Goal: Transaction & Acquisition: Purchase product/service

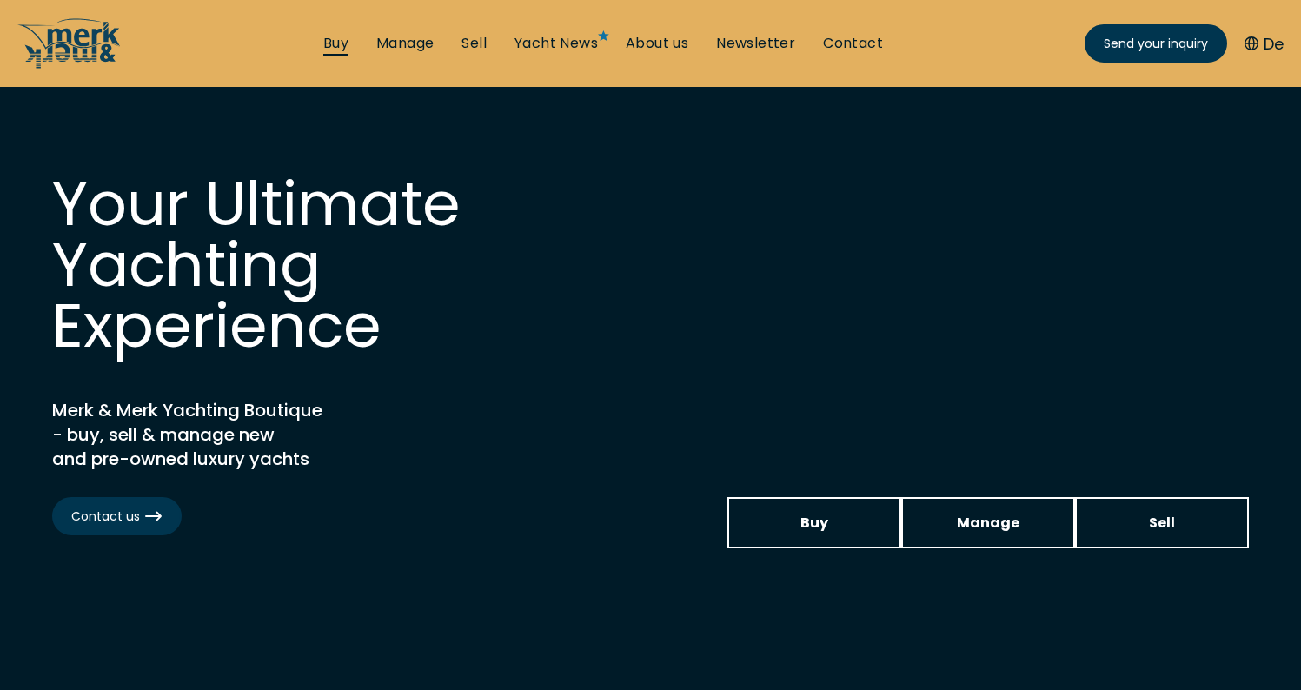
click at [337, 51] on link "Buy" at bounding box center [335, 43] width 25 height 19
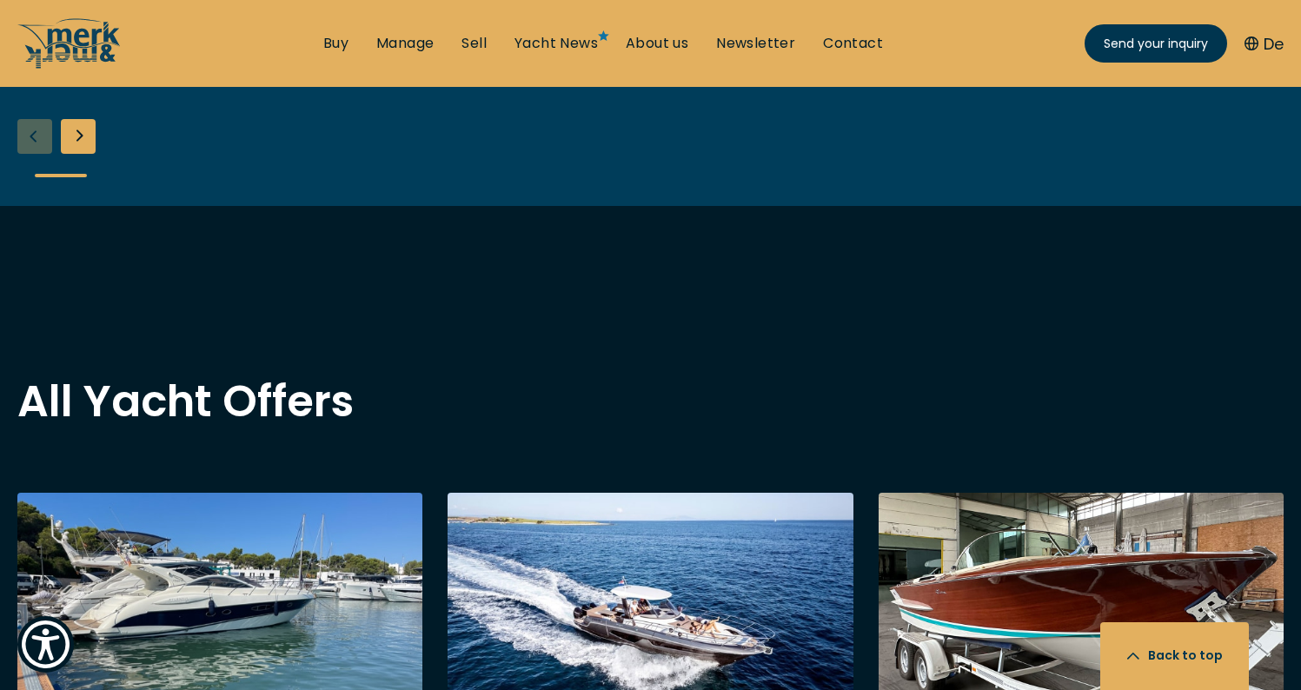
scroll to position [1435, 0]
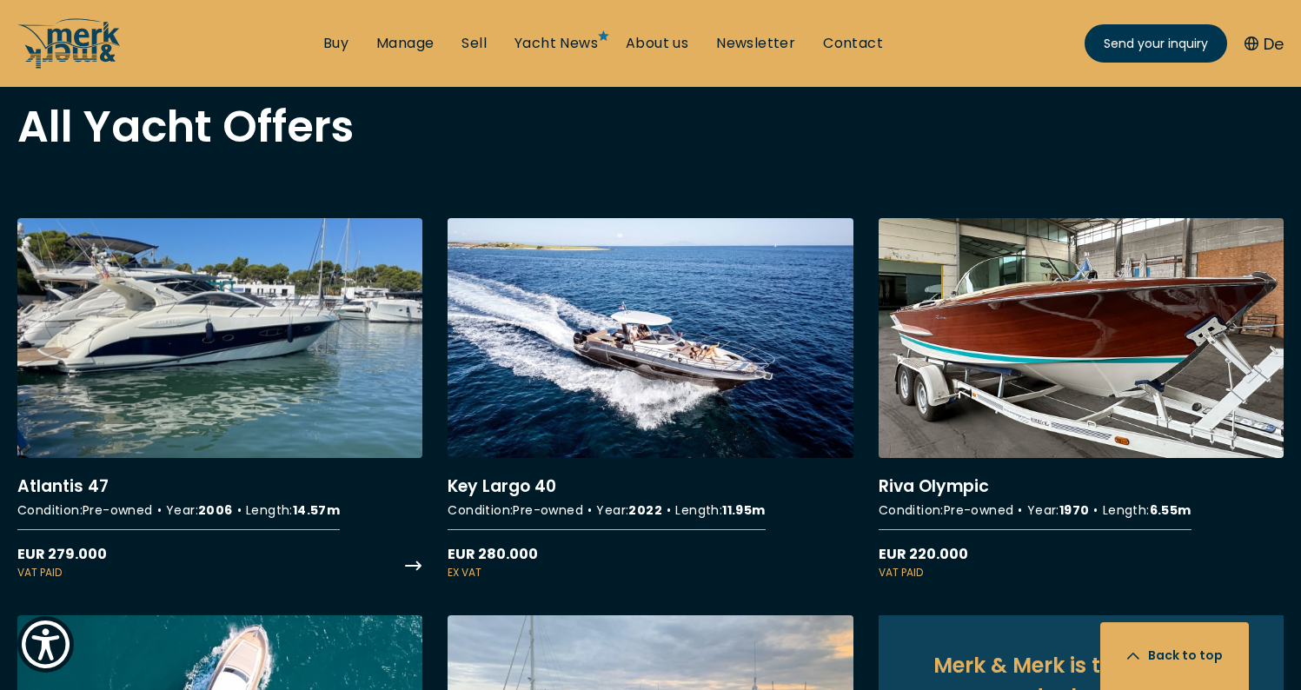
click at [284, 383] on link "More details about Atlantis 47" at bounding box center [219, 399] width 405 height 363
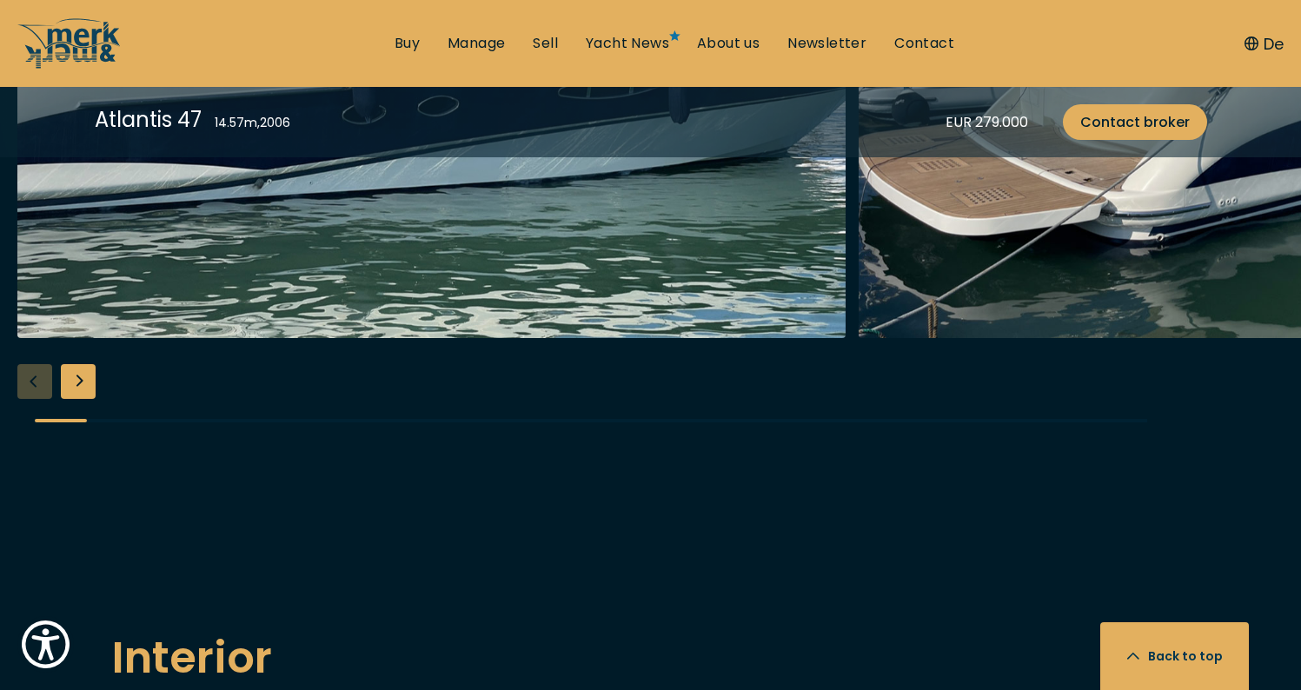
scroll to position [2258, 0]
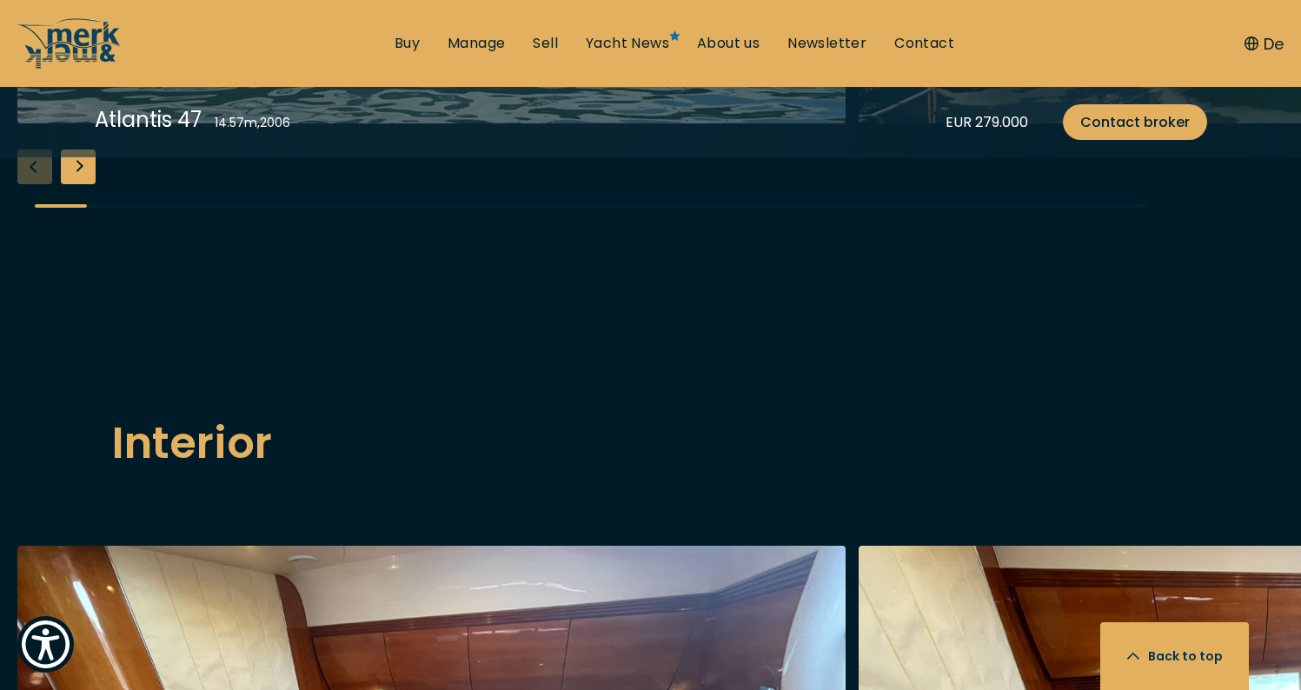
click at [90, 184] on div "Next slide" at bounding box center [78, 166] width 35 height 35
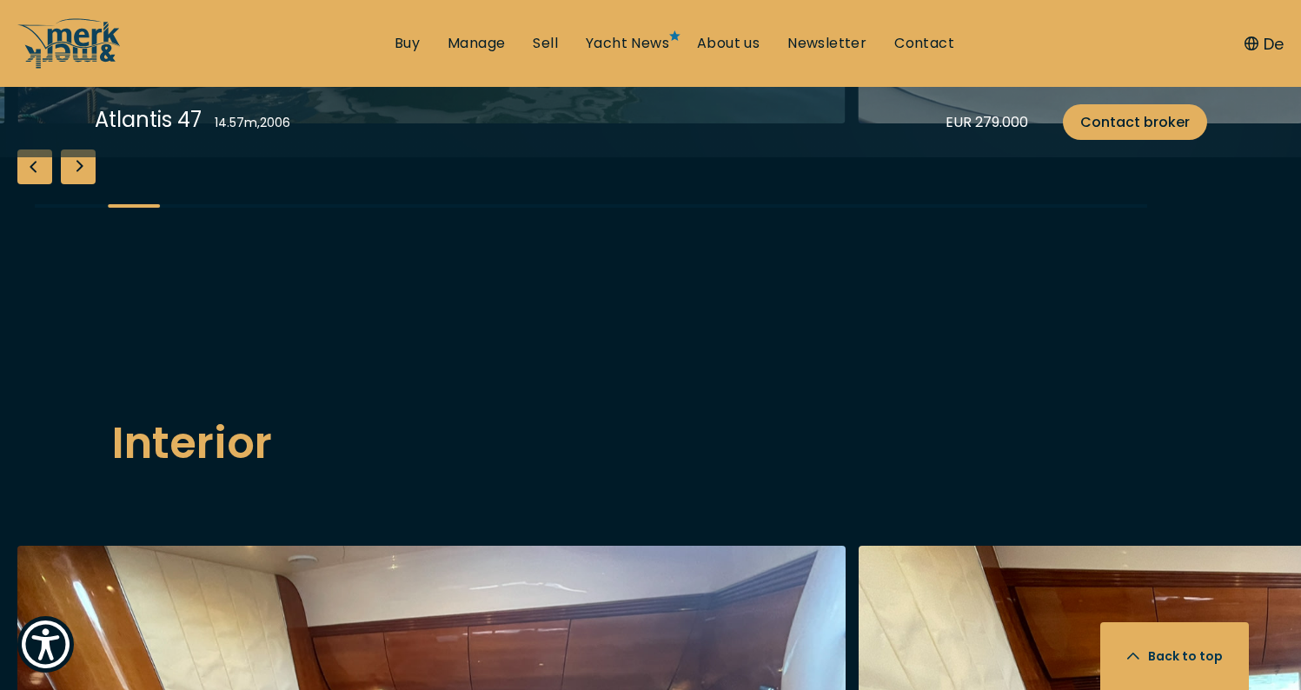
click at [90, 184] on div "Next slide" at bounding box center [78, 166] width 35 height 35
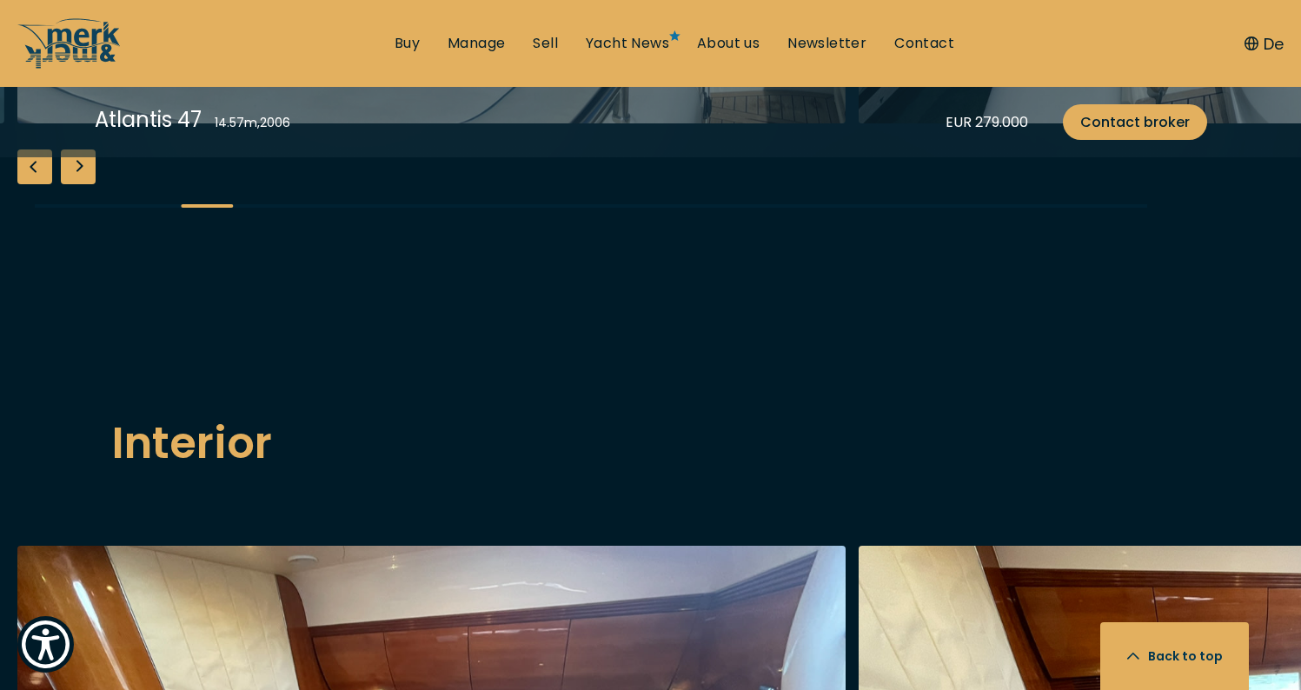
click at [90, 184] on div "Next slide" at bounding box center [78, 166] width 35 height 35
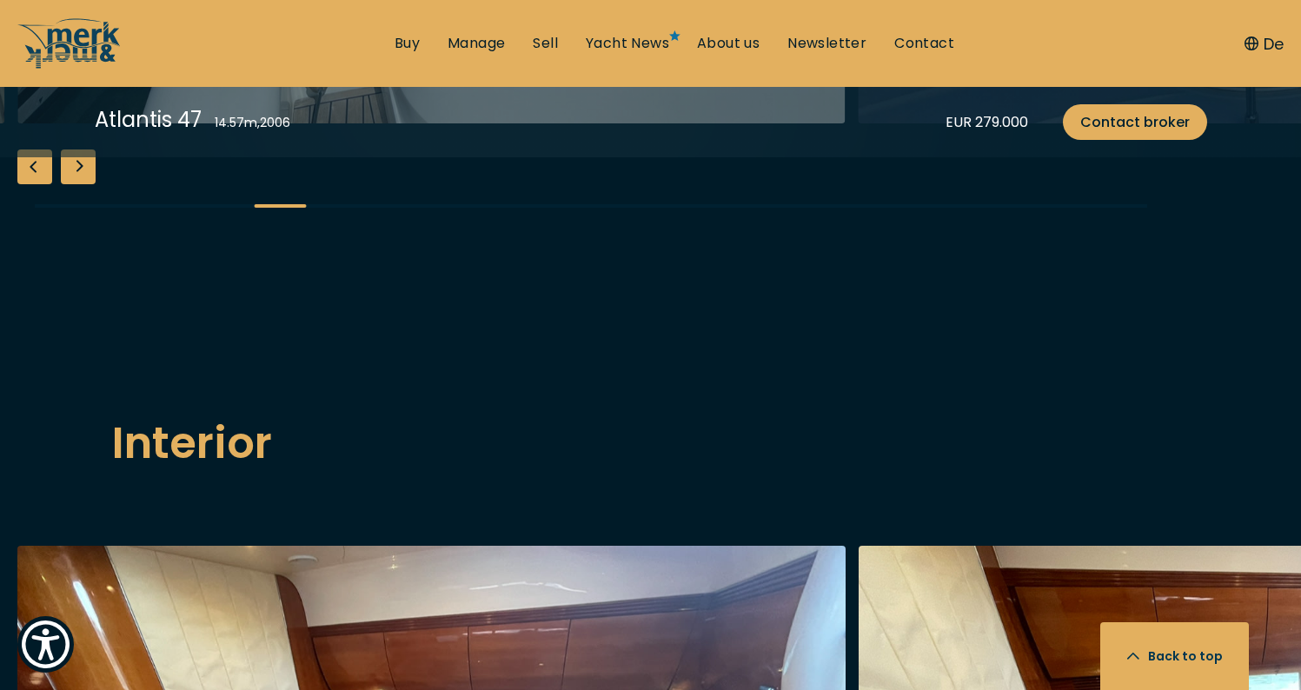
click at [90, 184] on div "Next slide" at bounding box center [78, 166] width 35 height 35
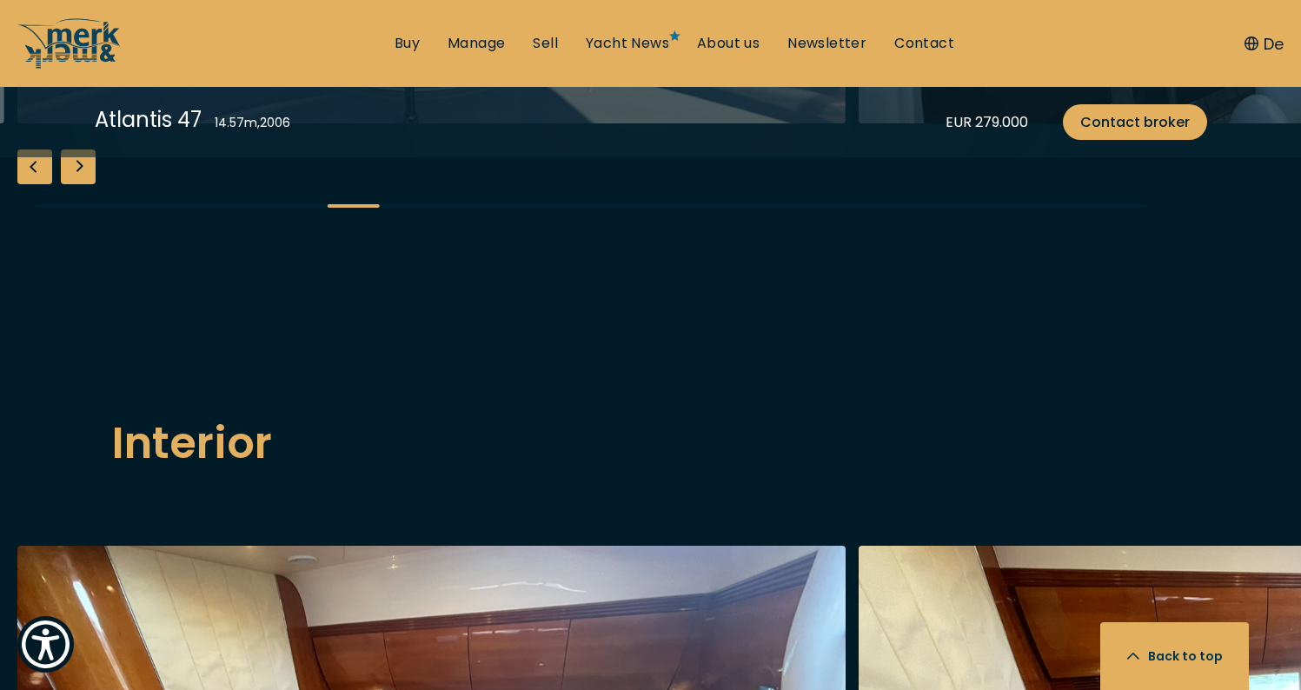
click at [90, 184] on div "Next slide" at bounding box center [78, 166] width 35 height 35
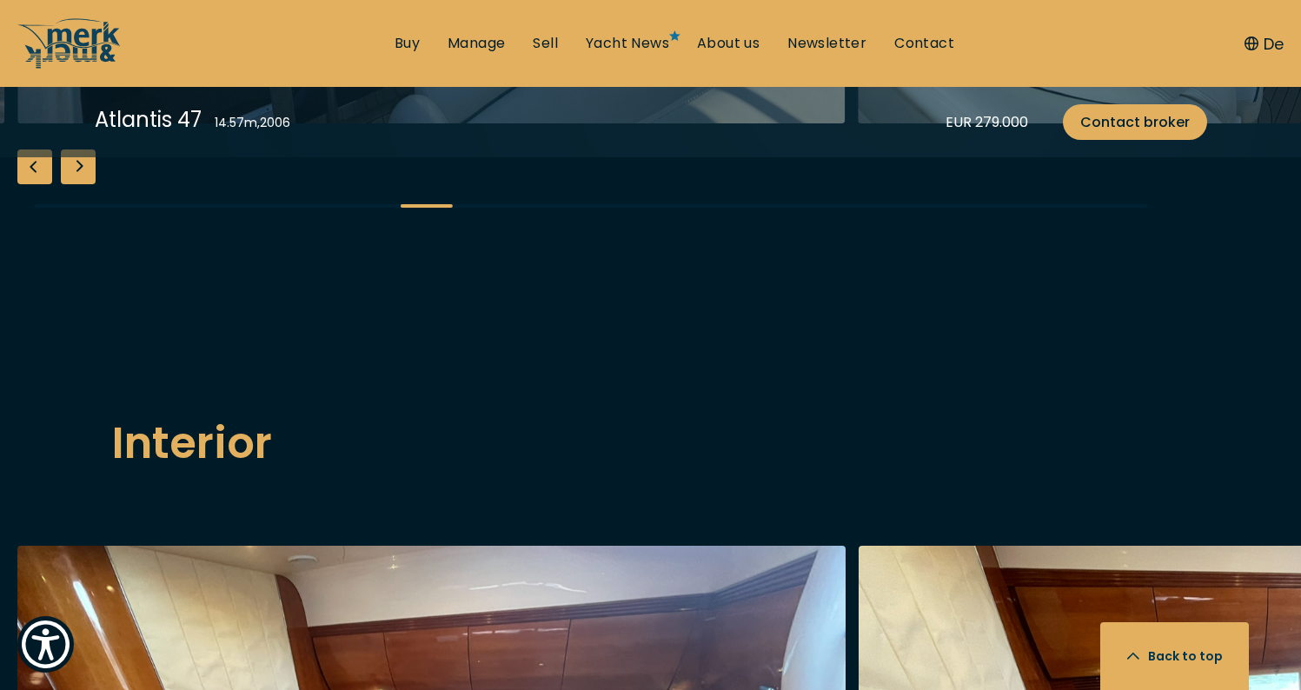
click at [90, 184] on div "Next slide" at bounding box center [78, 166] width 35 height 35
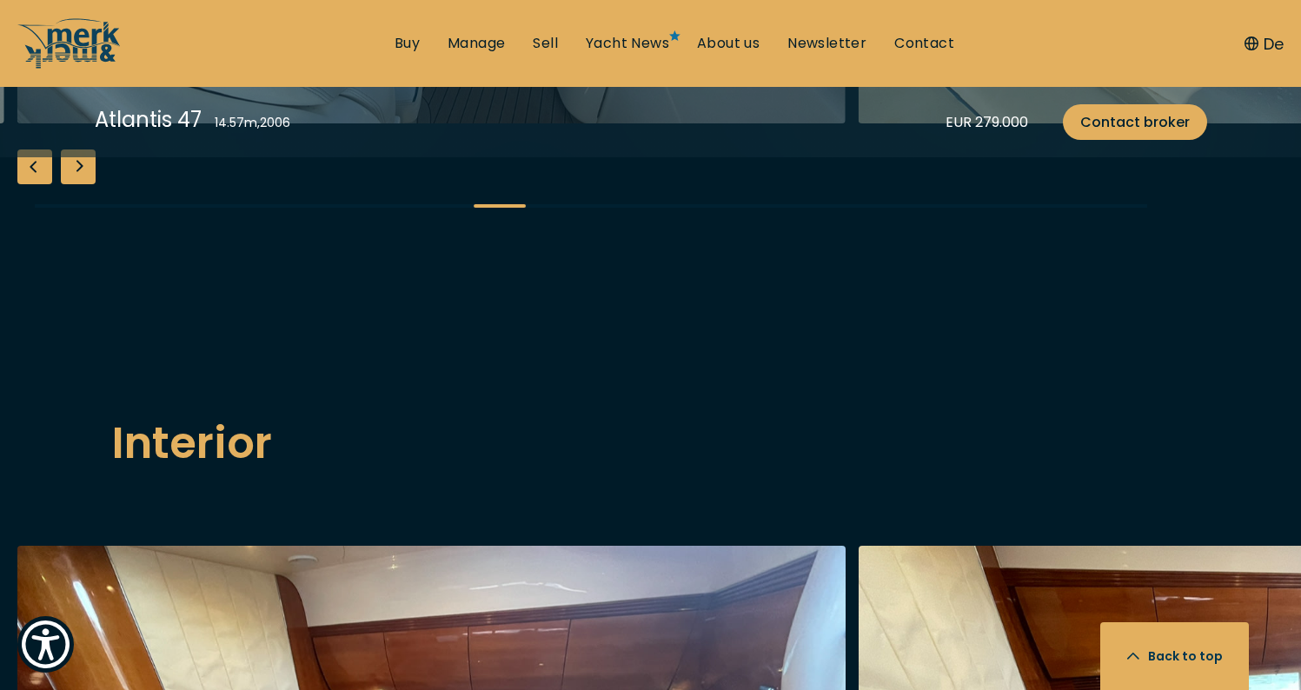
scroll to position [2191, 0]
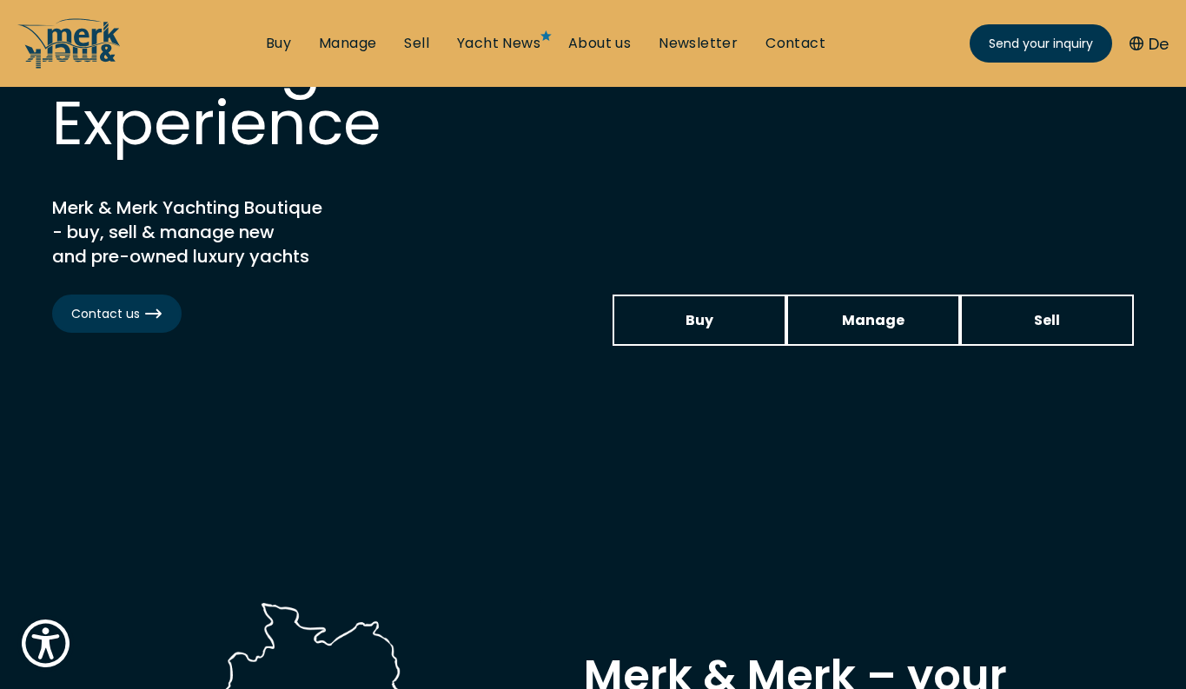
scroll to position [264, 0]
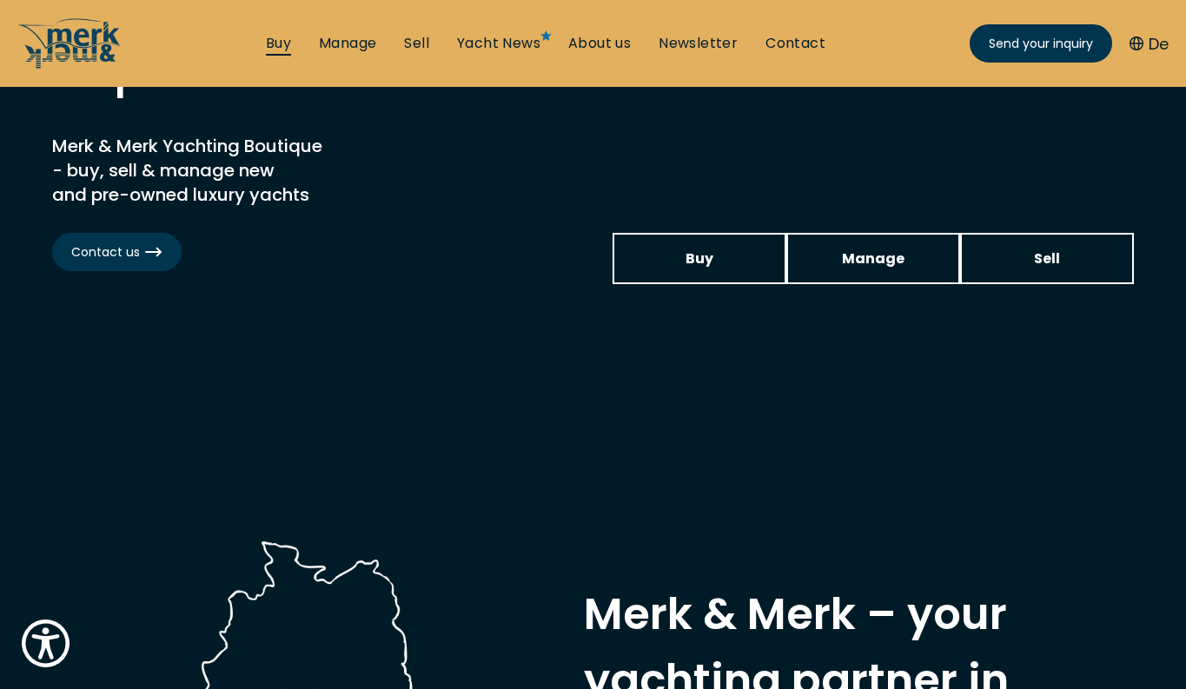
click at [278, 34] on link "Buy" at bounding box center [278, 43] width 25 height 19
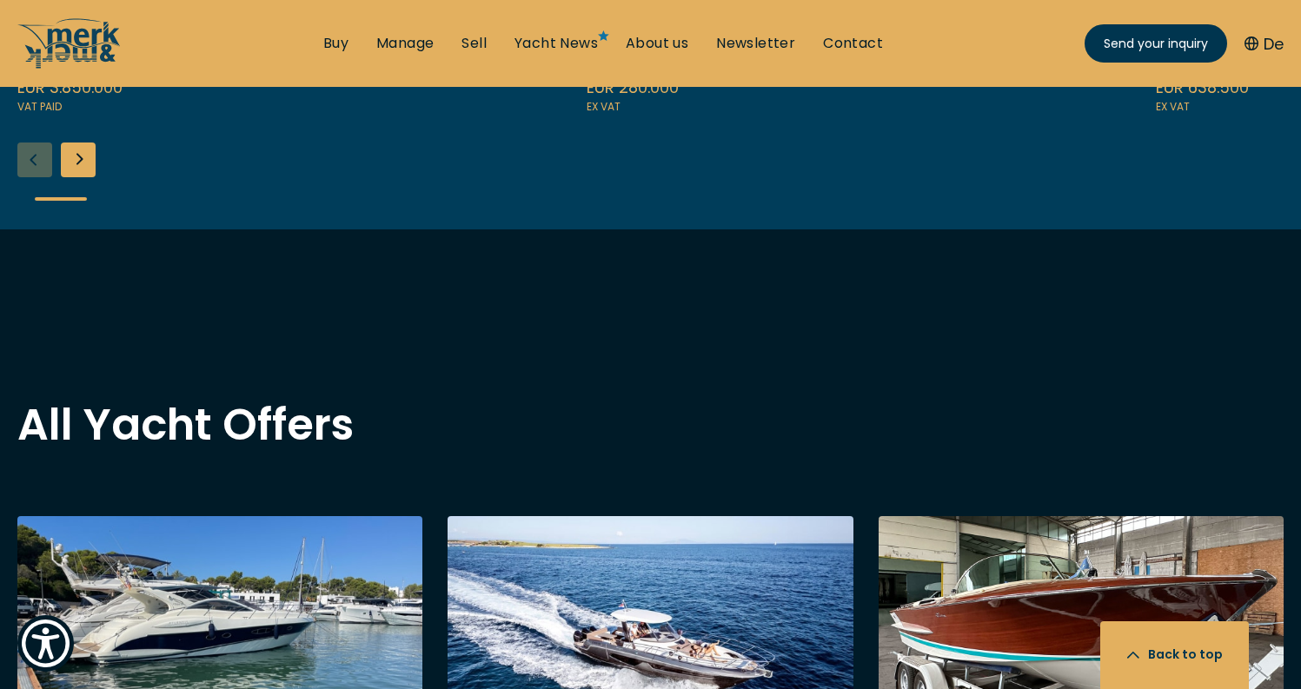
scroll to position [1463, 0]
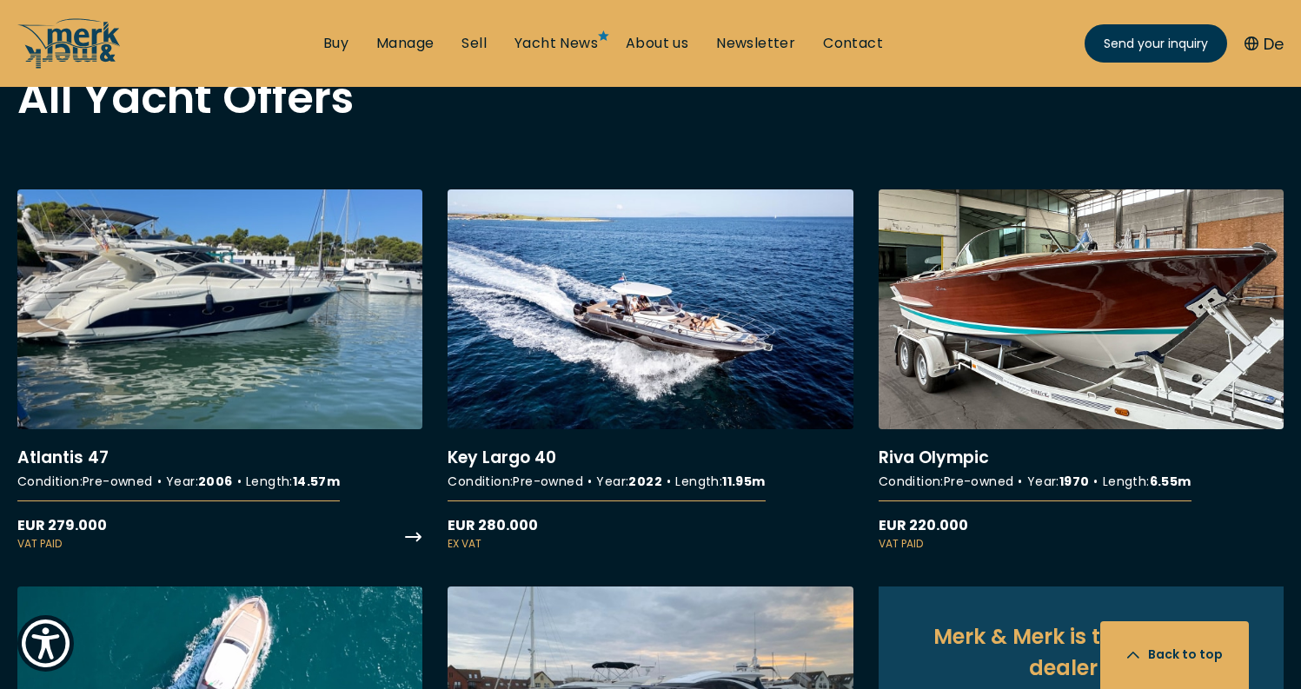
click at [287, 366] on link "More details about Atlantis 47" at bounding box center [219, 370] width 405 height 363
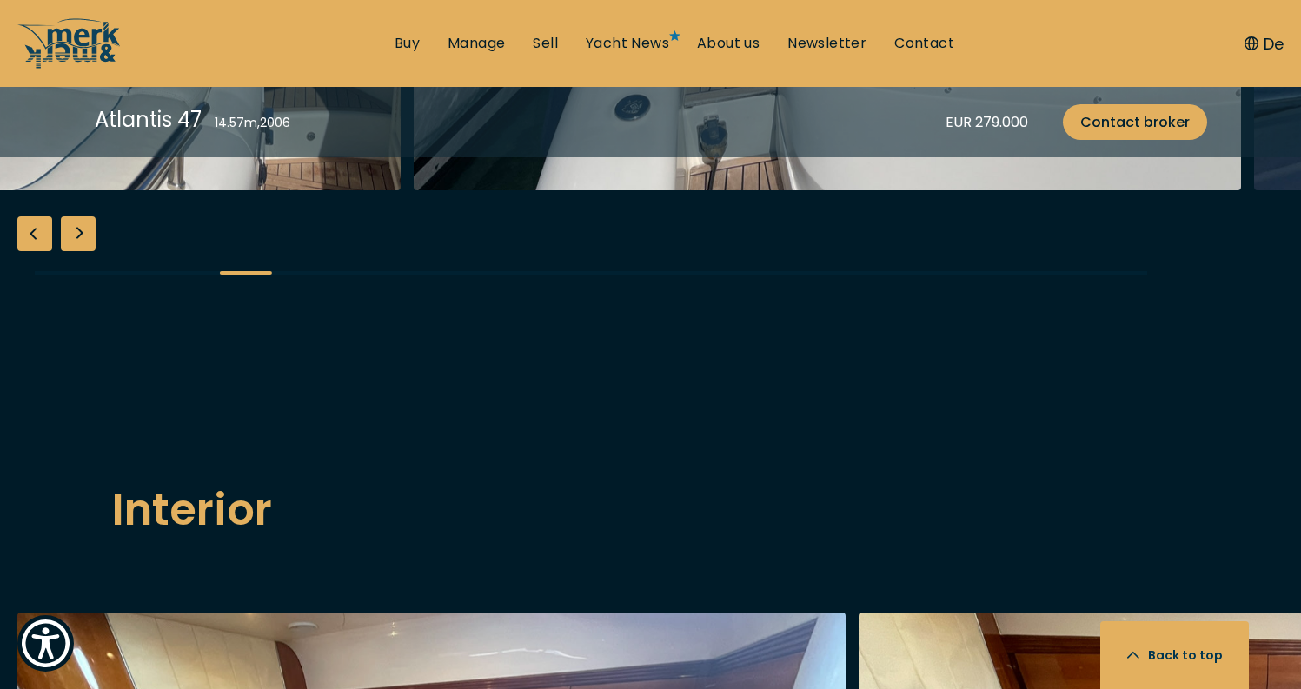
scroll to position [2192, 0]
